Goal: Navigation & Orientation: Find specific page/section

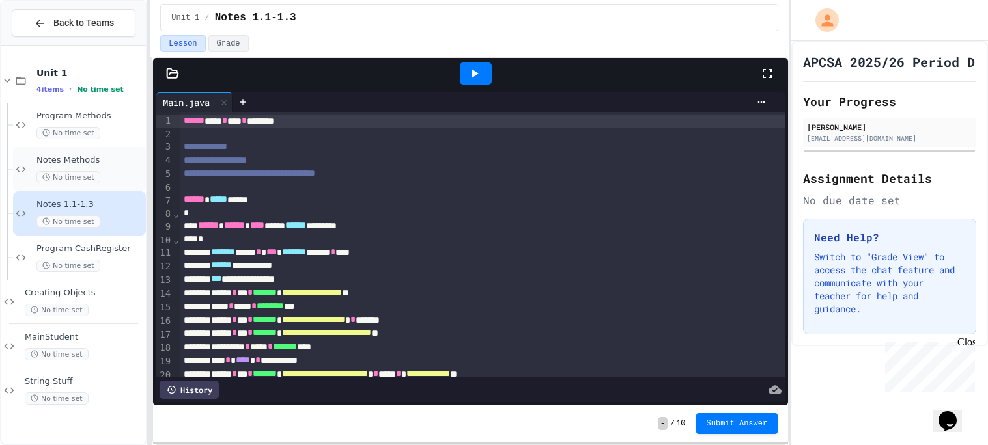
click at [119, 155] on span "Notes Methods" at bounding box center [89, 160] width 107 height 11
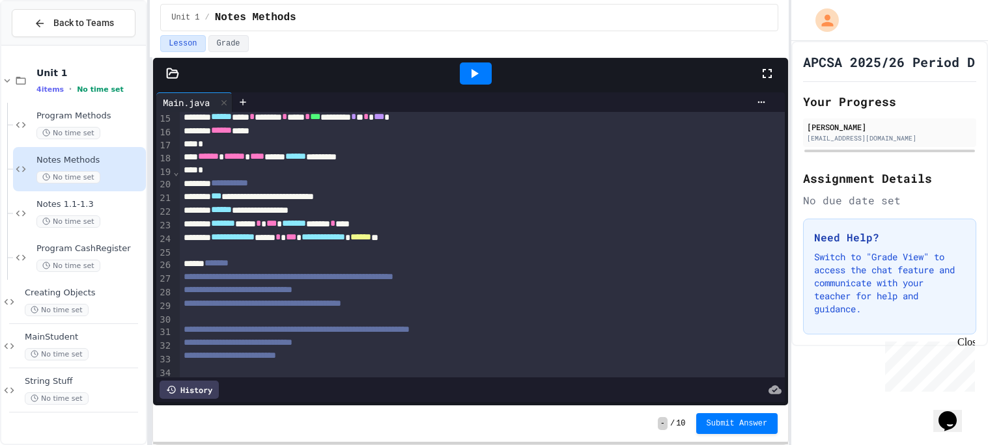
scroll to position [189, 0]
click at [120, 124] on div "Program Methods No time set" at bounding box center [89, 125] width 107 height 29
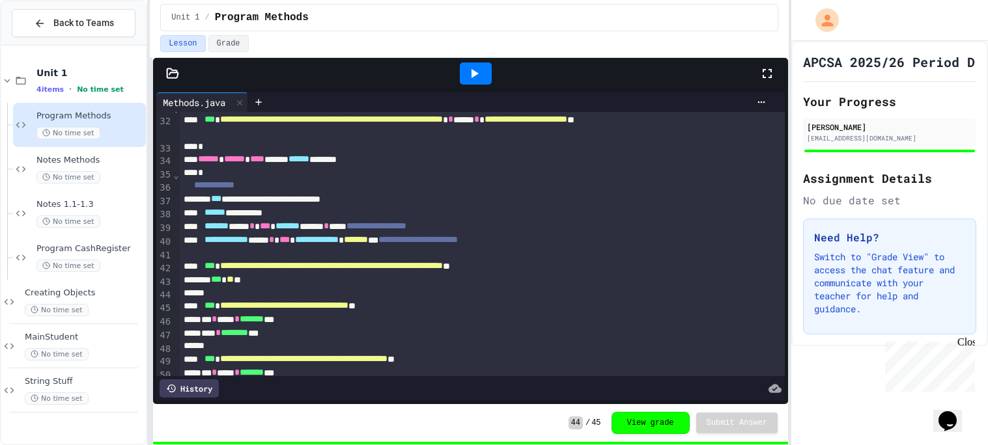
scroll to position [439, 0]
